Goal: Navigation & Orientation: Find specific page/section

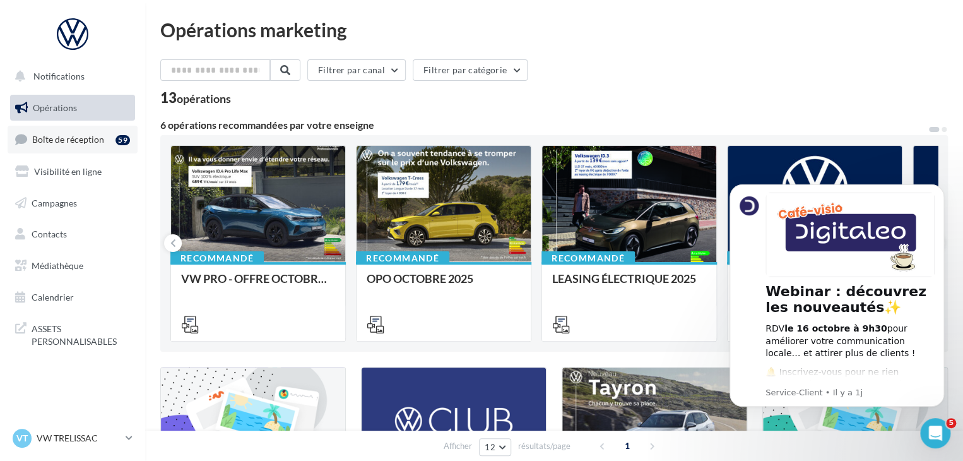
click at [109, 141] on link "Boîte de réception 59" at bounding box center [73, 139] width 130 height 27
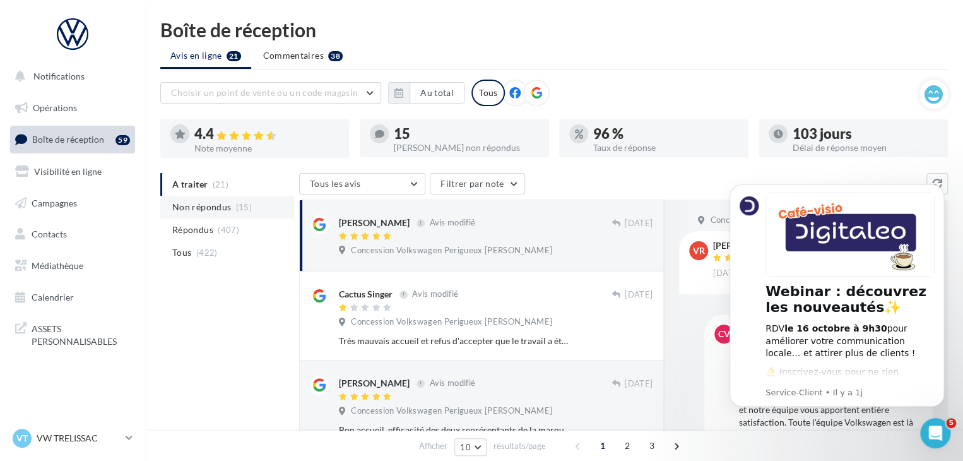
click at [245, 202] on span "(15)" at bounding box center [244, 207] width 16 height 10
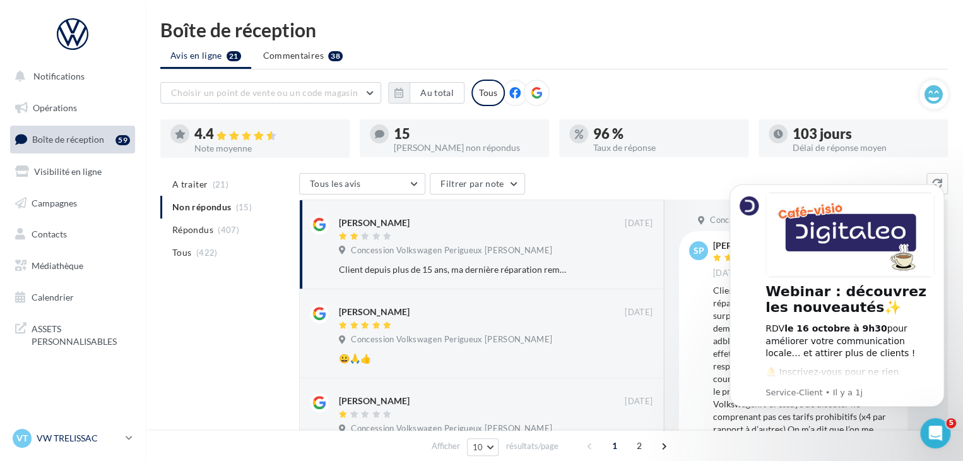
click at [63, 430] on div "VT VW TRELISSAC vw-tre-pau" at bounding box center [67, 437] width 108 height 19
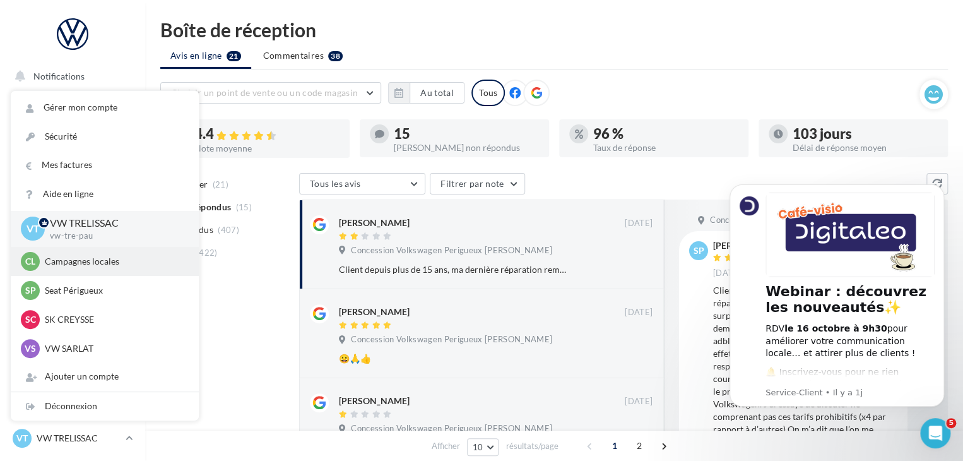
click at [114, 263] on p "Campagnes locales" at bounding box center [114, 261] width 139 height 13
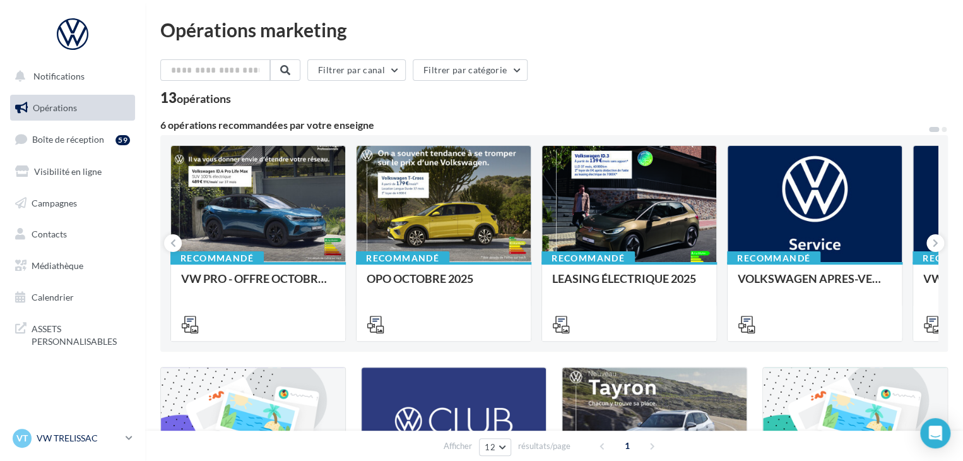
click at [93, 438] on p "VW TRELISSAC" at bounding box center [79, 438] width 84 height 13
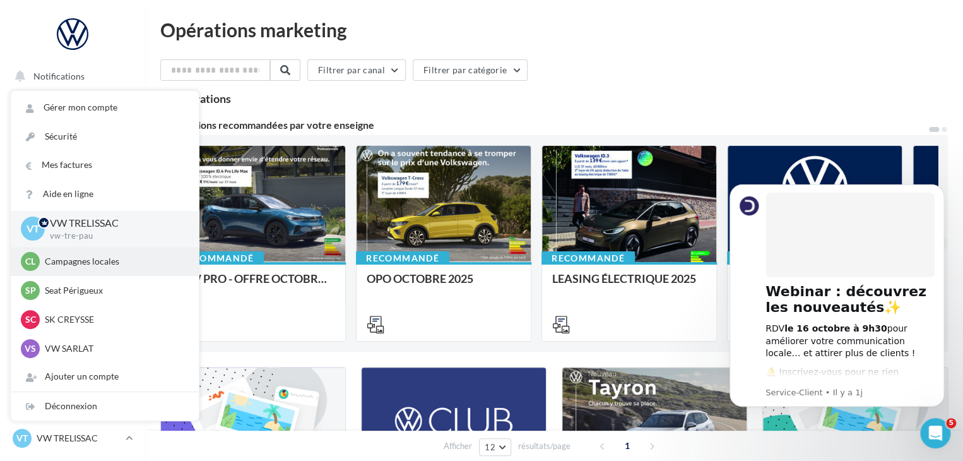
click at [101, 257] on p "Campagnes locales" at bounding box center [114, 261] width 139 height 13
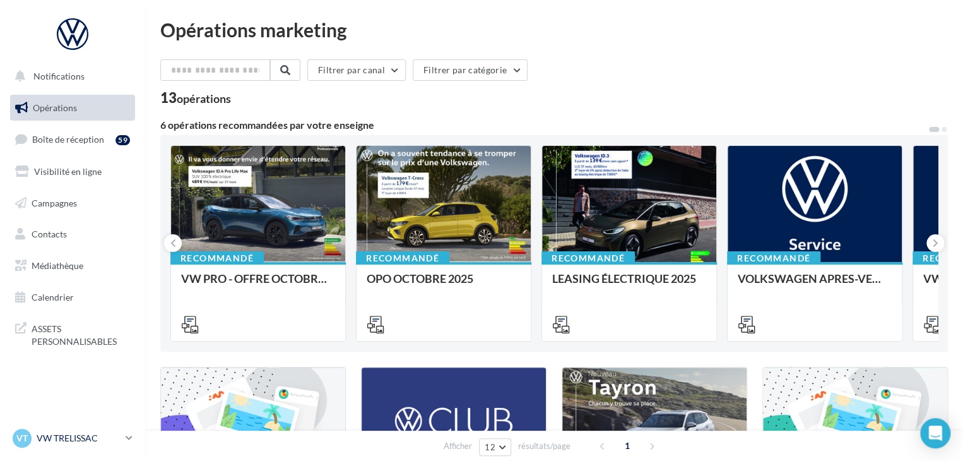
click at [97, 445] on div "VT VW TRELISSAC vw-tre-pau" at bounding box center [67, 437] width 108 height 19
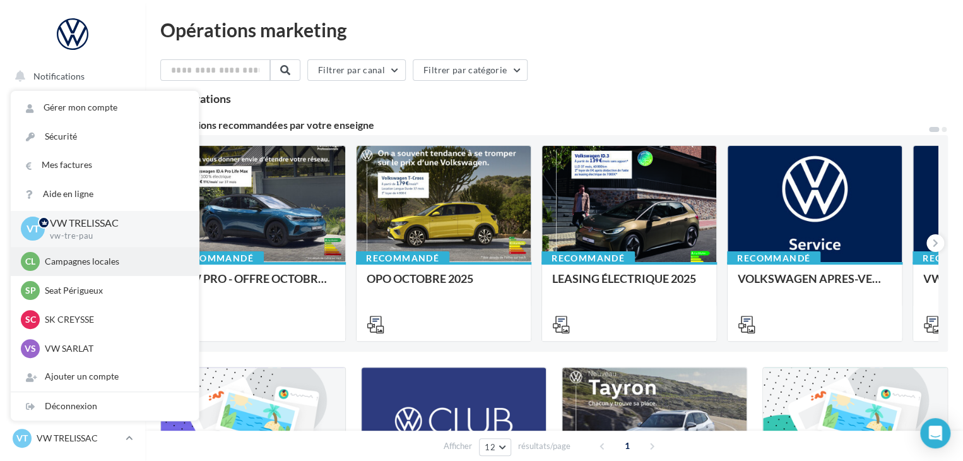
click at [91, 260] on p "Campagnes locales" at bounding box center [114, 261] width 139 height 13
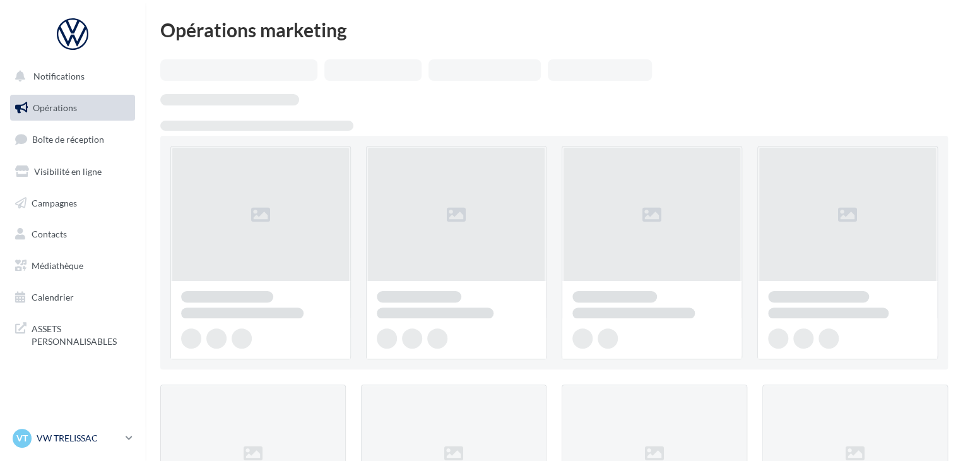
click at [81, 430] on link "VT VW TRELISSAC vw-tre-pau" at bounding box center [72, 438] width 125 height 24
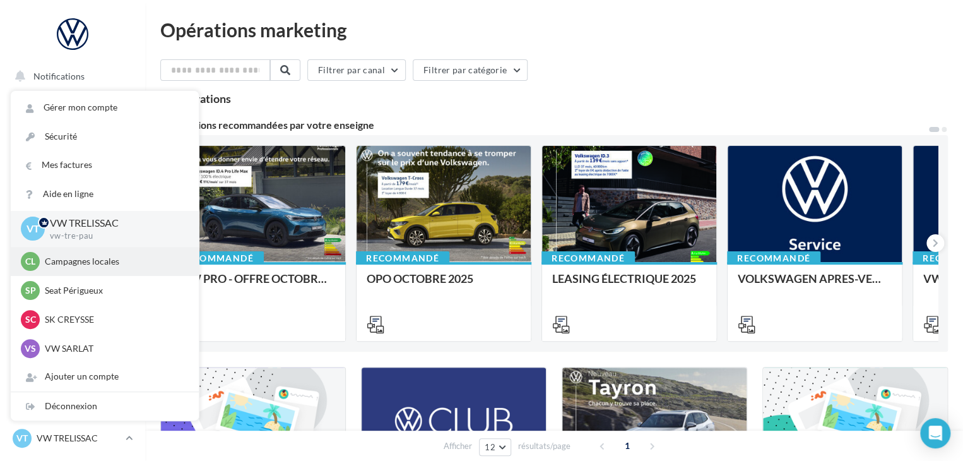
click at [61, 253] on div "Cl Campagnes locales audijl" at bounding box center [105, 261] width 168 height 19
